Goal: Book appointment/travel/reservation

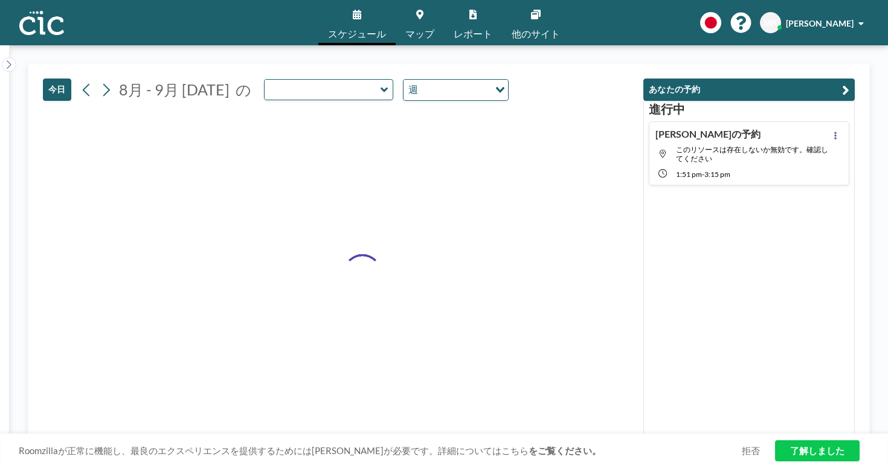
type input "Kaminari"
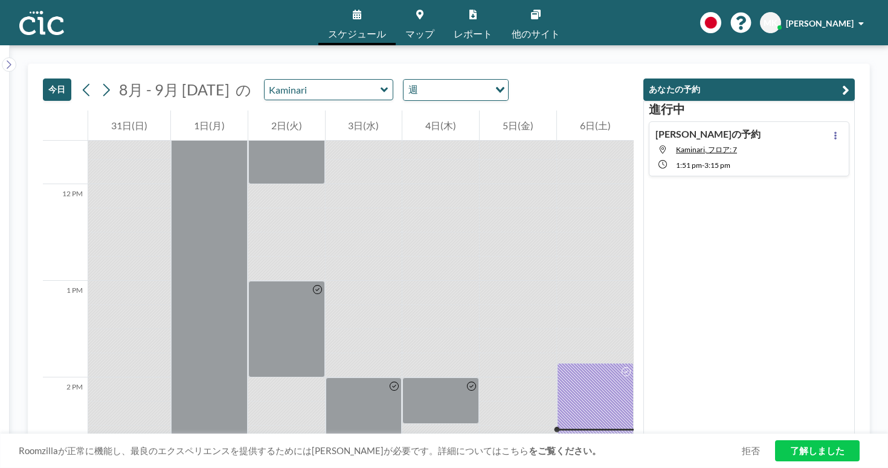
scroll to position [1119, 0]
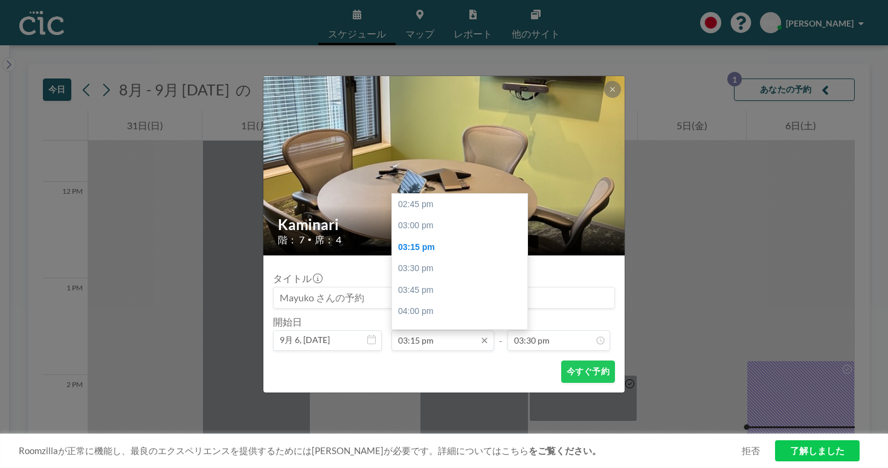
scroll to position [39, 0]
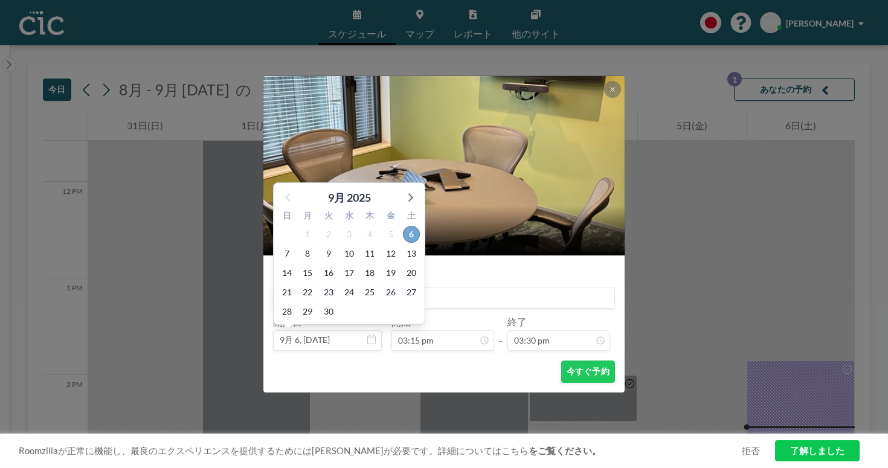
click at [420, 226] on span "6" at bounding box center [411, 234] width 17 height 17
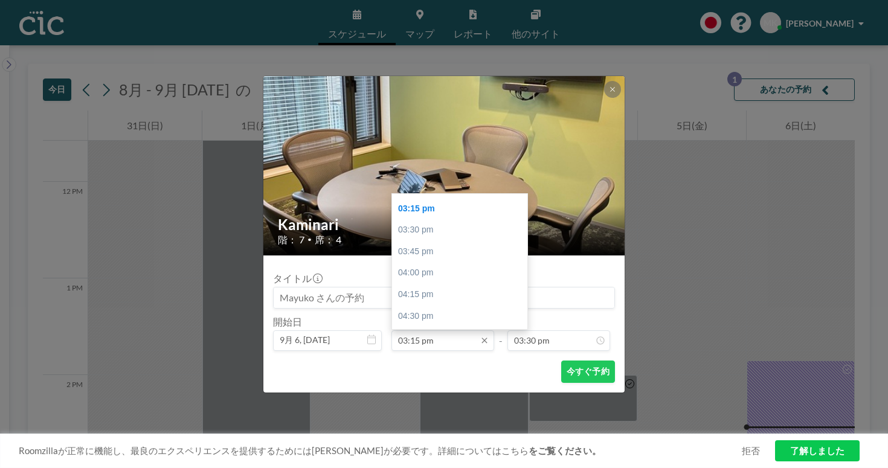
click at [452, 330] on input "03:15 pm" at bounding box center [442, 340] width 103 height 21
click at [459, 205] on div "03:00 pm" at bounding box center [459, 216] width 135 height 22
type input "03:00 pm"
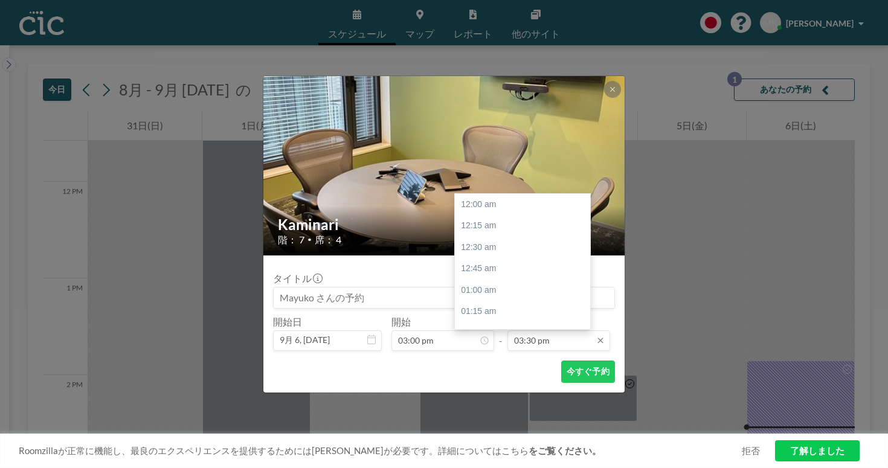
scroll to position [1195, 0]
click at [487, 375] on div "04:00 pm" at bounding box center [522, 386] width 135 height 22
type input "04:00 pm"
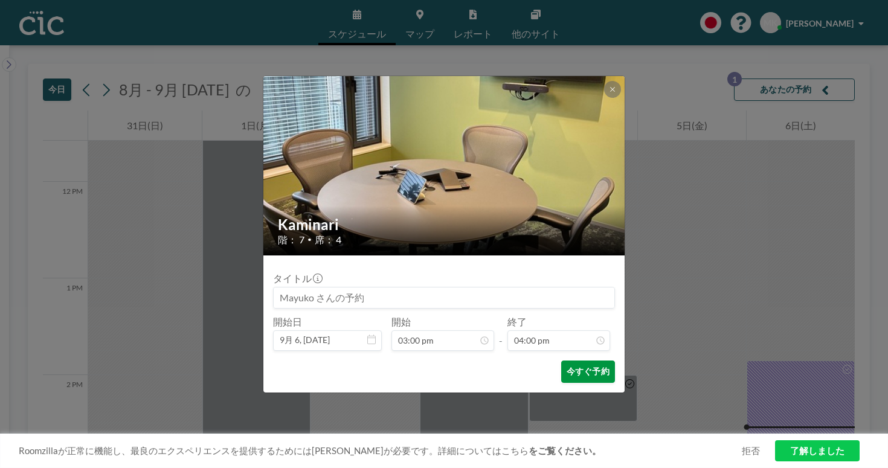
click at [561, 361] on button "今すぐ予約" at bounding box center [588, 372] width 54 height 22
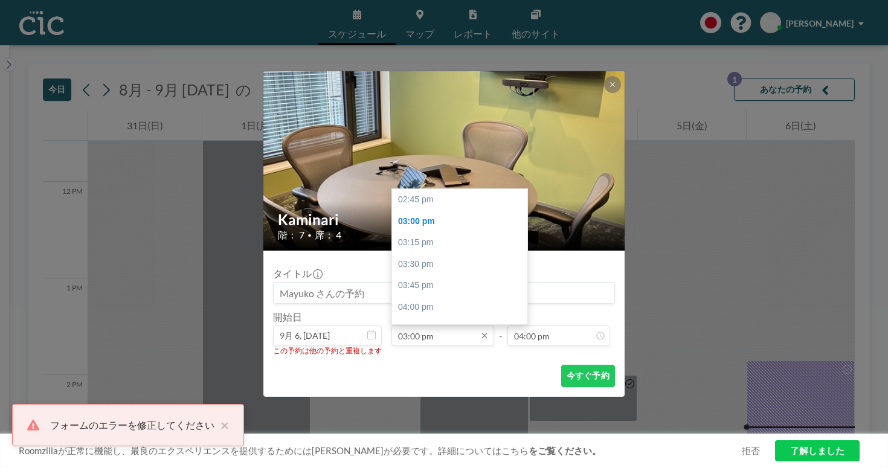
scroll to position [19, 0]
click at [454, 213] on div "03:15 pm" at bounding box center [459, 224] width 135 height 22
type input "03:15 pm"
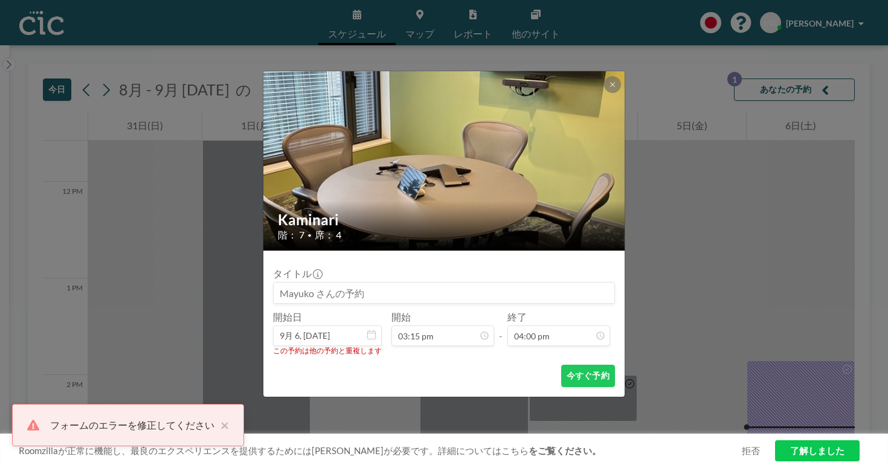
scroll to position [1234, 0]
click at [561, 365] on button "今すぐ予約" at bounding box center [588, 376] width 54 height 22
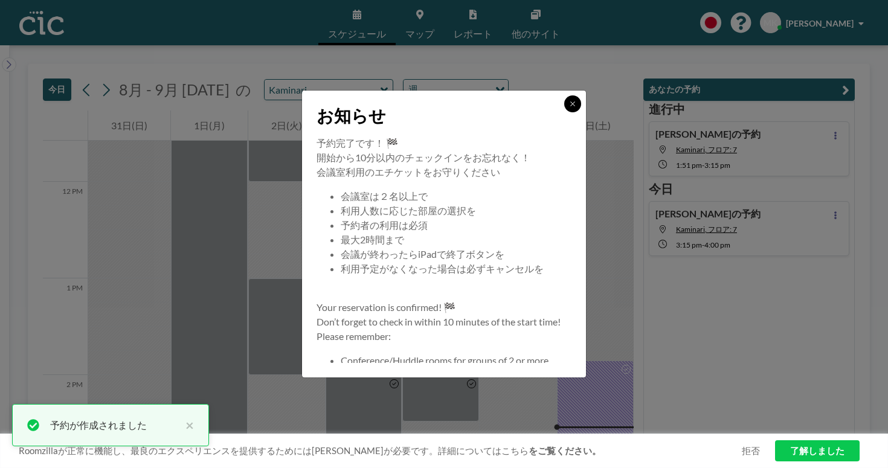
click at [564, 112] on button at bounding box center [572, 103] width 17 height 17
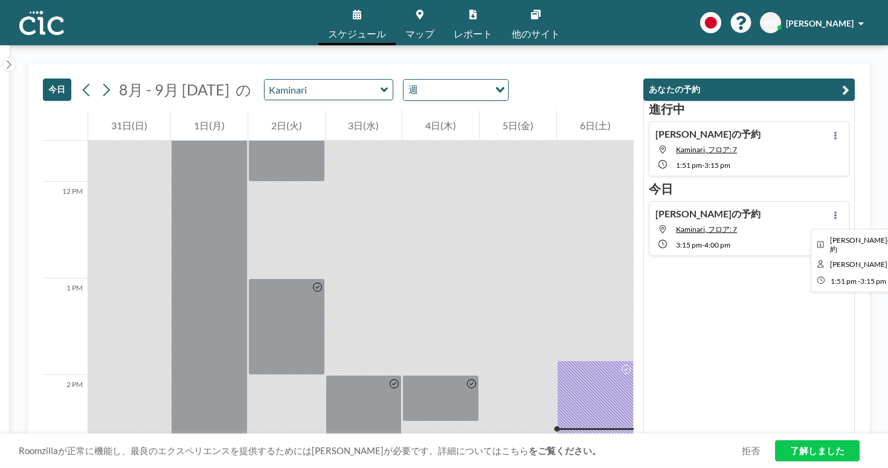
click at [634, 361] on div at bounding box center [595, 427] width 77 height 133
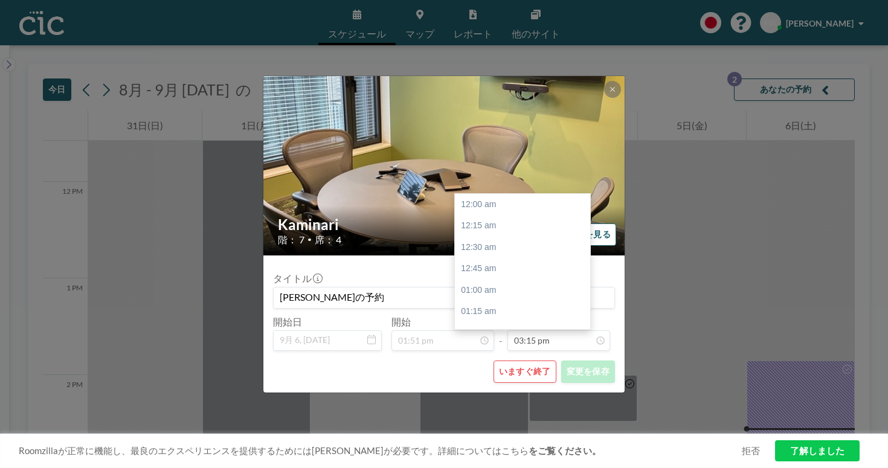
scroll to position [1176, 0]
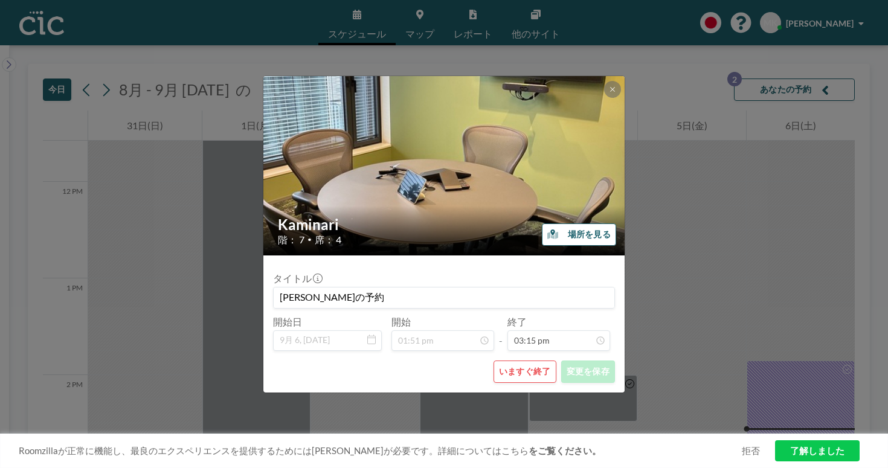
click at [517, 361] on button "いますぐ終了" at bounding box center [525, 372] width 63 height 22
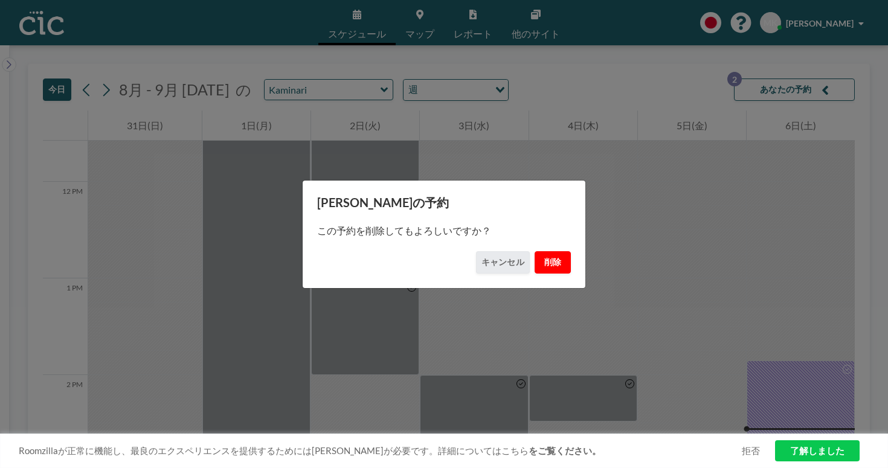
click at [535, 261] on button "削除" at bounding box center [553, 262] width 36 height 22
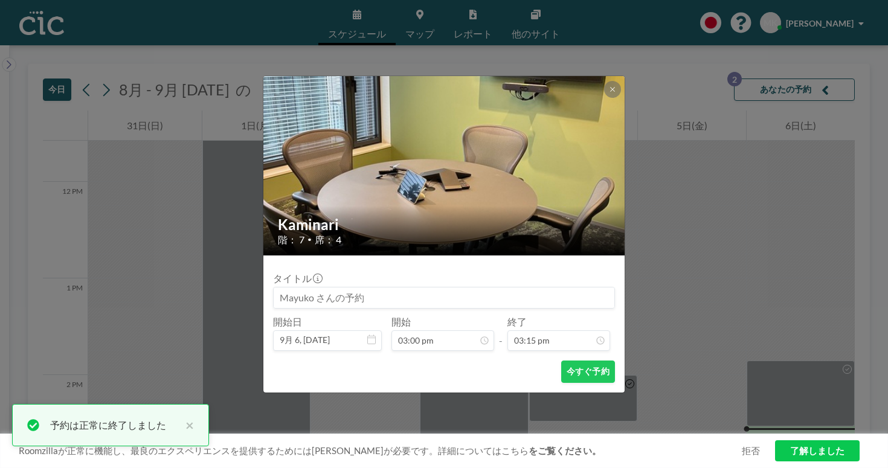
click at [859, 166] on div "Kaminari 階： 7 • 席： 4 タイトル 開始日 9月 6, [DATE] 開始 03:00 pm - 終了 03:15 pm 今すぐ予約" at bounding box center [444, 234] width 888 height 468
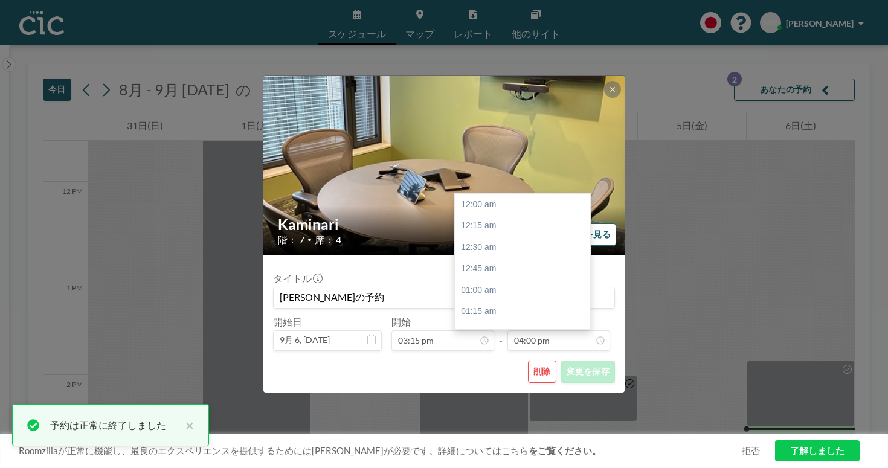
scroll to position [1234, 0]
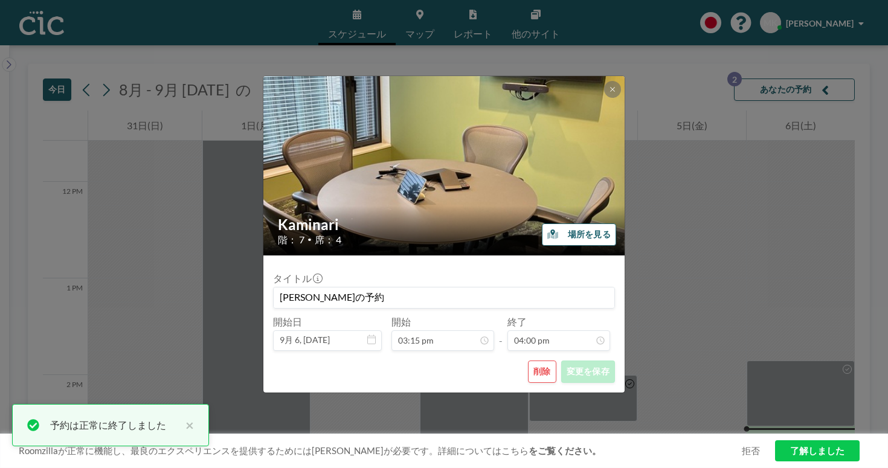
click at [528, 361] on button "削除" at bounding box center [542, 372] width 28 height 22
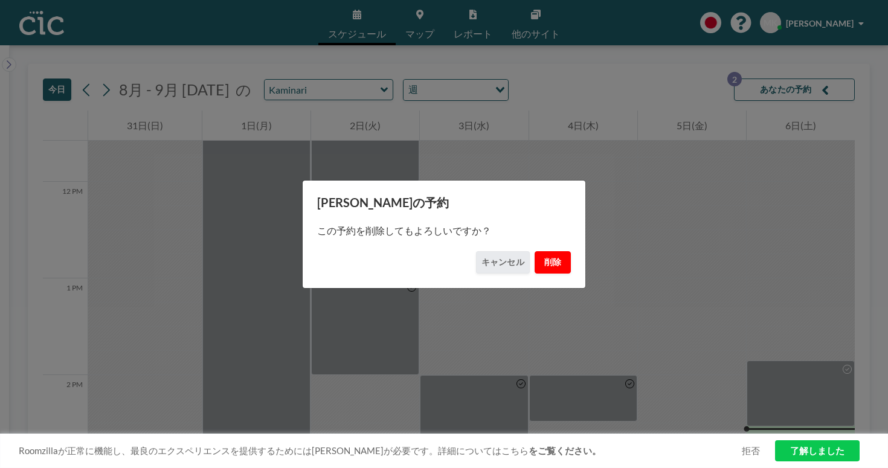
click at [535, 259] on button "削除" at bounding box center [553, 262] width 36 height 22
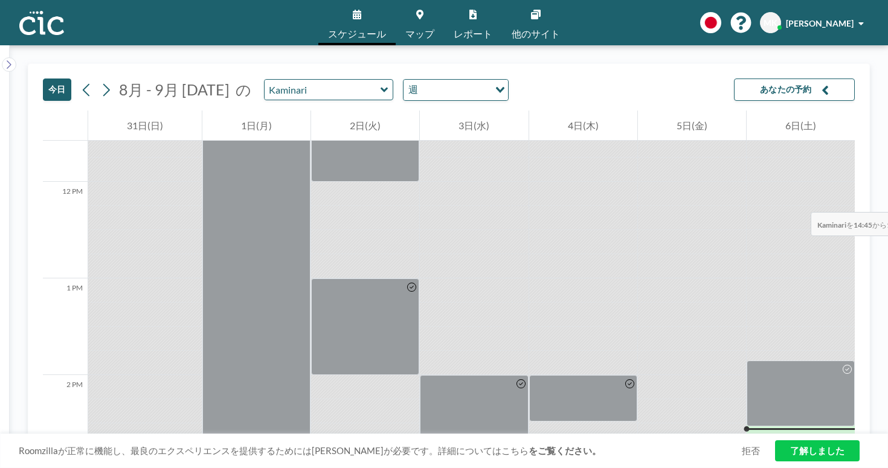
click at [777, 448] on div at bounding box center [801, 460] width 108 height 24
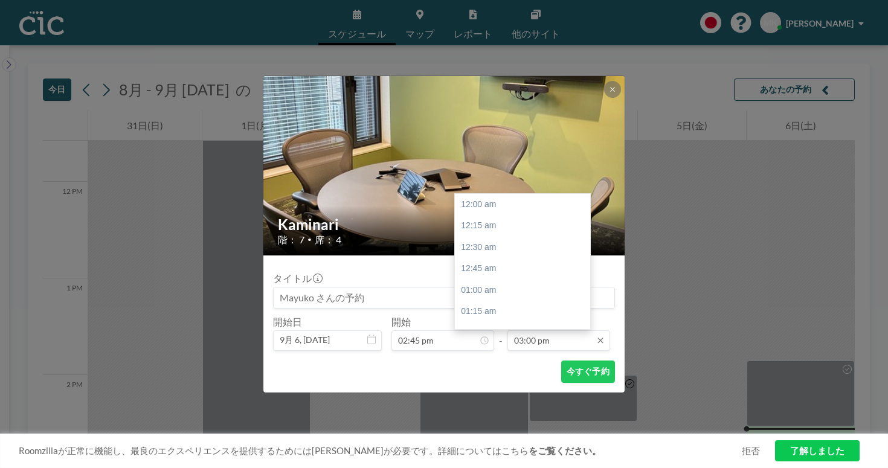
scroll to position [1157, 0]
click at [492, 327] on div "03:00 pm" at bounding box center [522, 338] width 135 height 22
click at [501, 413] on div "04:00 pm" at bounding box center [522, 424] width 135 height 22
type input "04:00 pm"
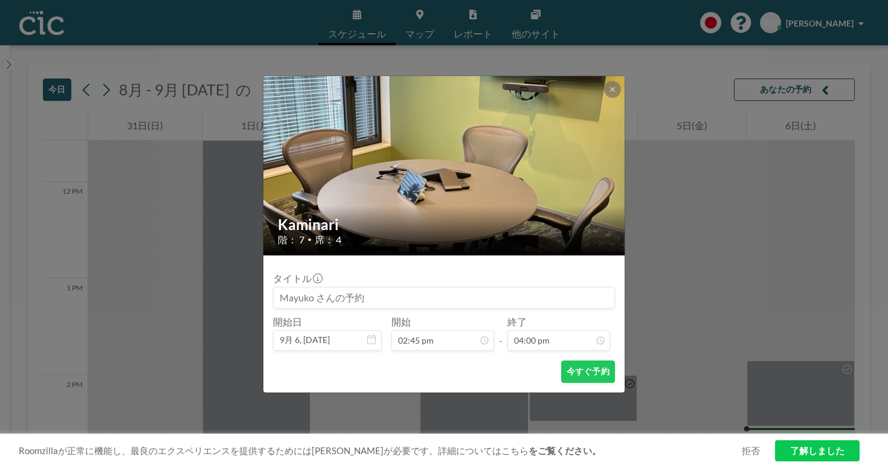
scroll to position [1234, 0]
click at [561, 361] on button "今すぐ予約" at bounding box center [588, 372] width 54 height 22
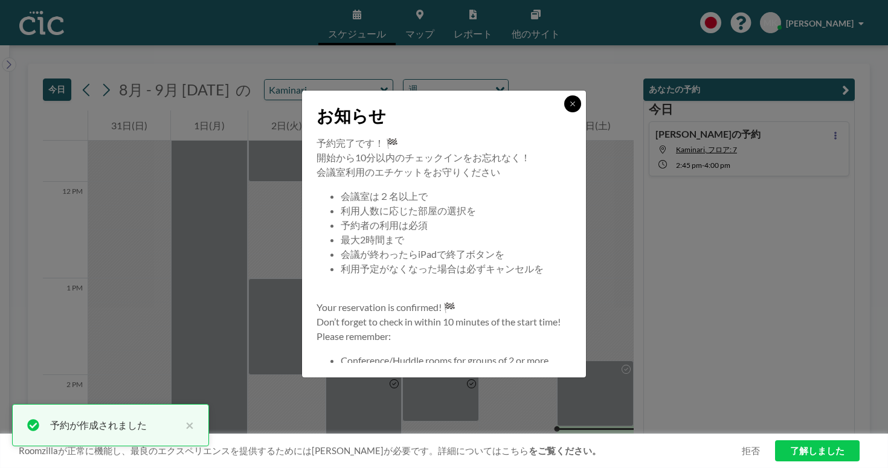
click at [570, 106] on icon at bounding box center [572, 103] width 4 height 4
